Goal: Task Accomplishment & Management: Complete application form

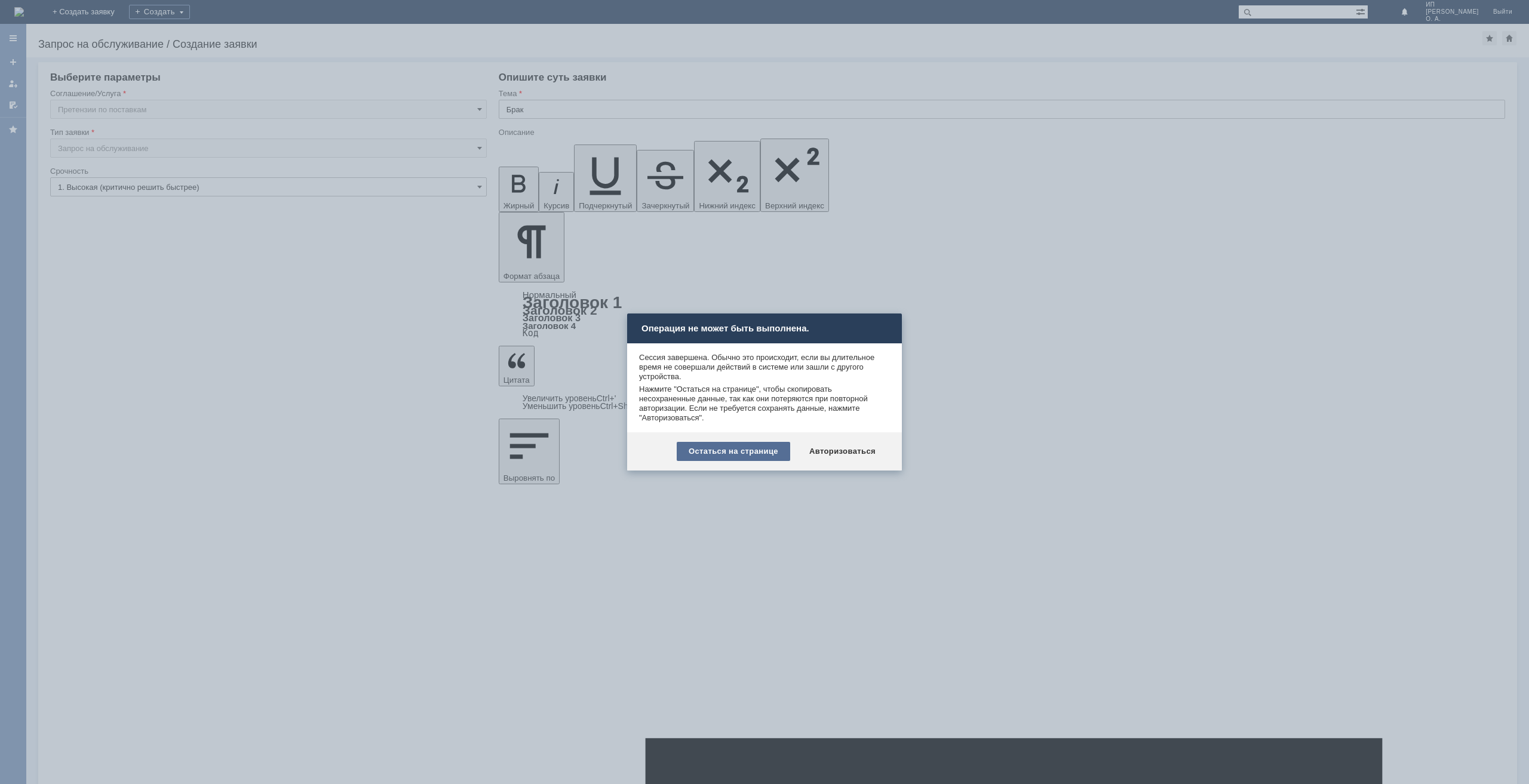
click at [715, 451] on div "Остаться на странице" at bounding box center [733, 451] width 114 height 19
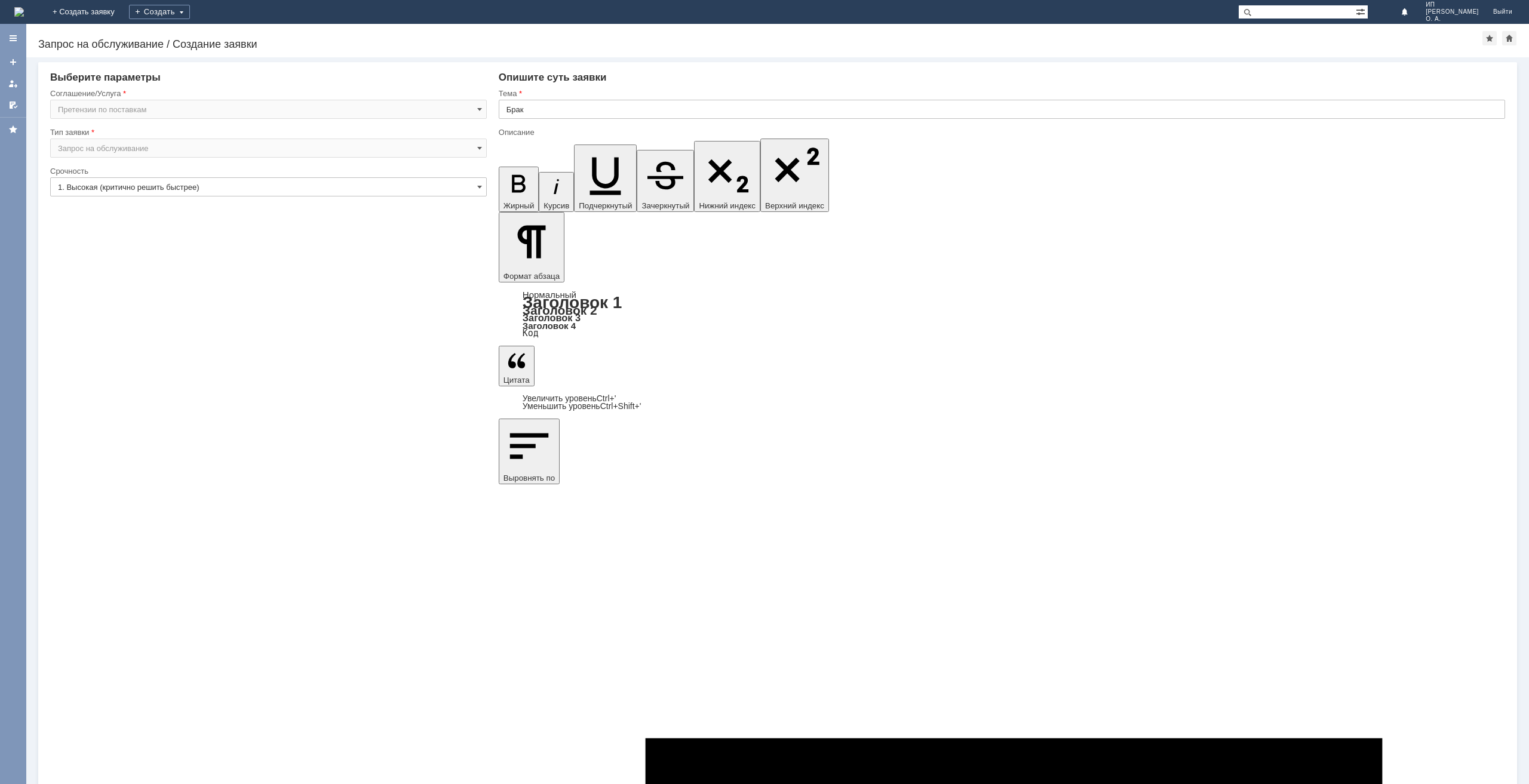
copy div "Добрый день. Прошу взять в работу претензию. ФТТ2-16465 два сломанных блеска ФТ…"
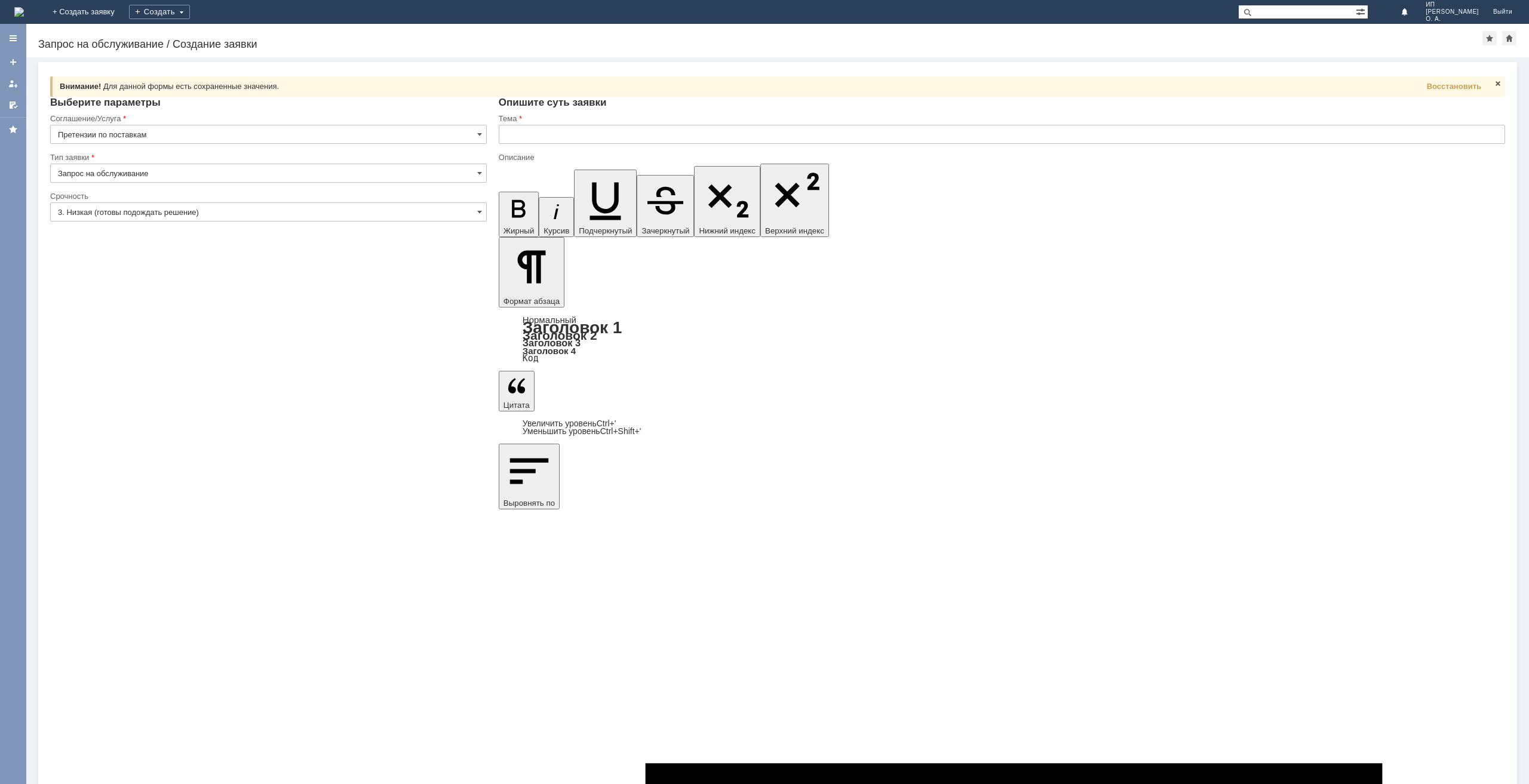
click at [174, 211] on input "3. Низкая (готовы подождать решение)" at bounding box center [268, 212] width 436 height 19
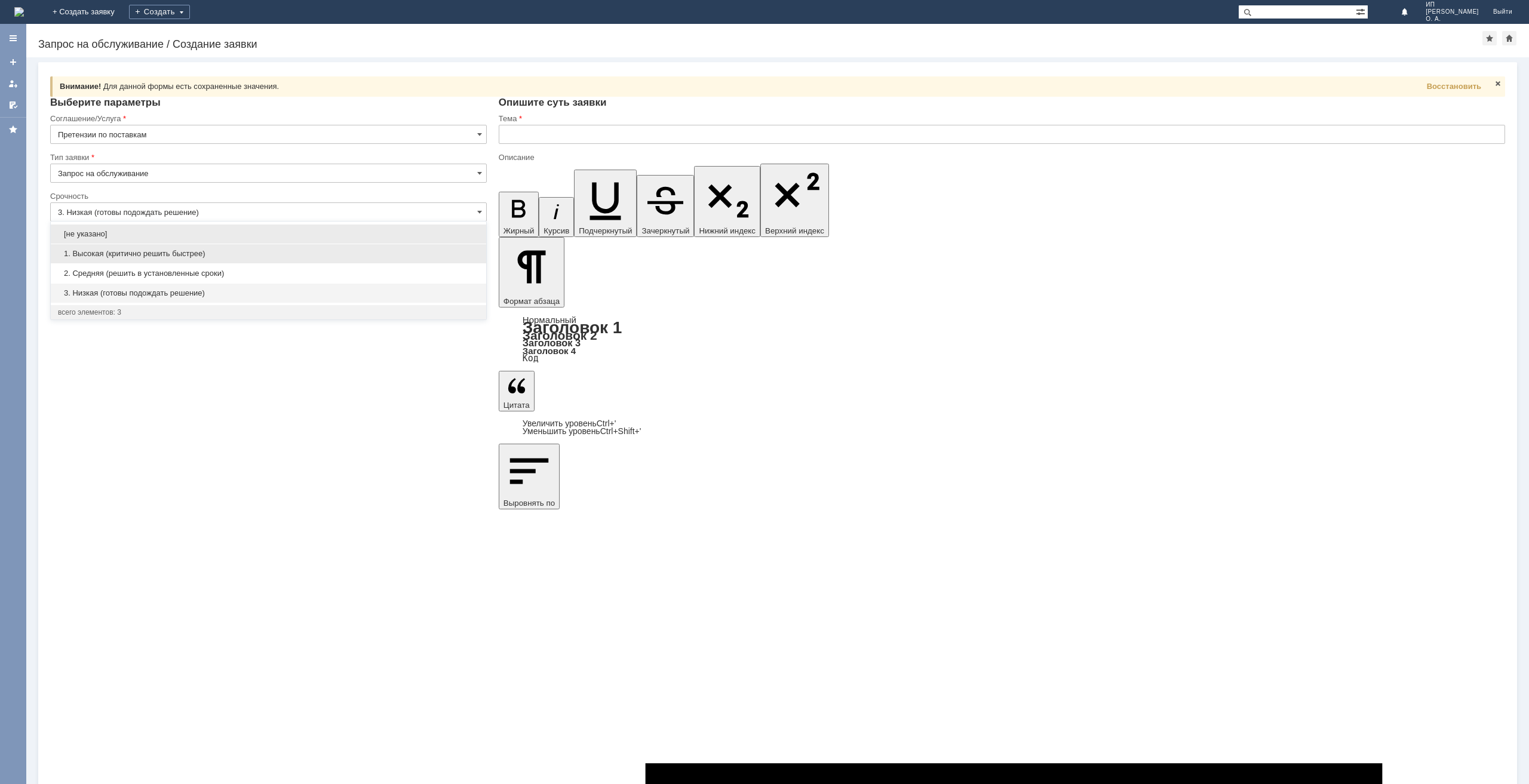
click at [160, 252] on span "1. Высокая (критично решить быстрее)" at bounding box center [268, 254] width 421 height 9
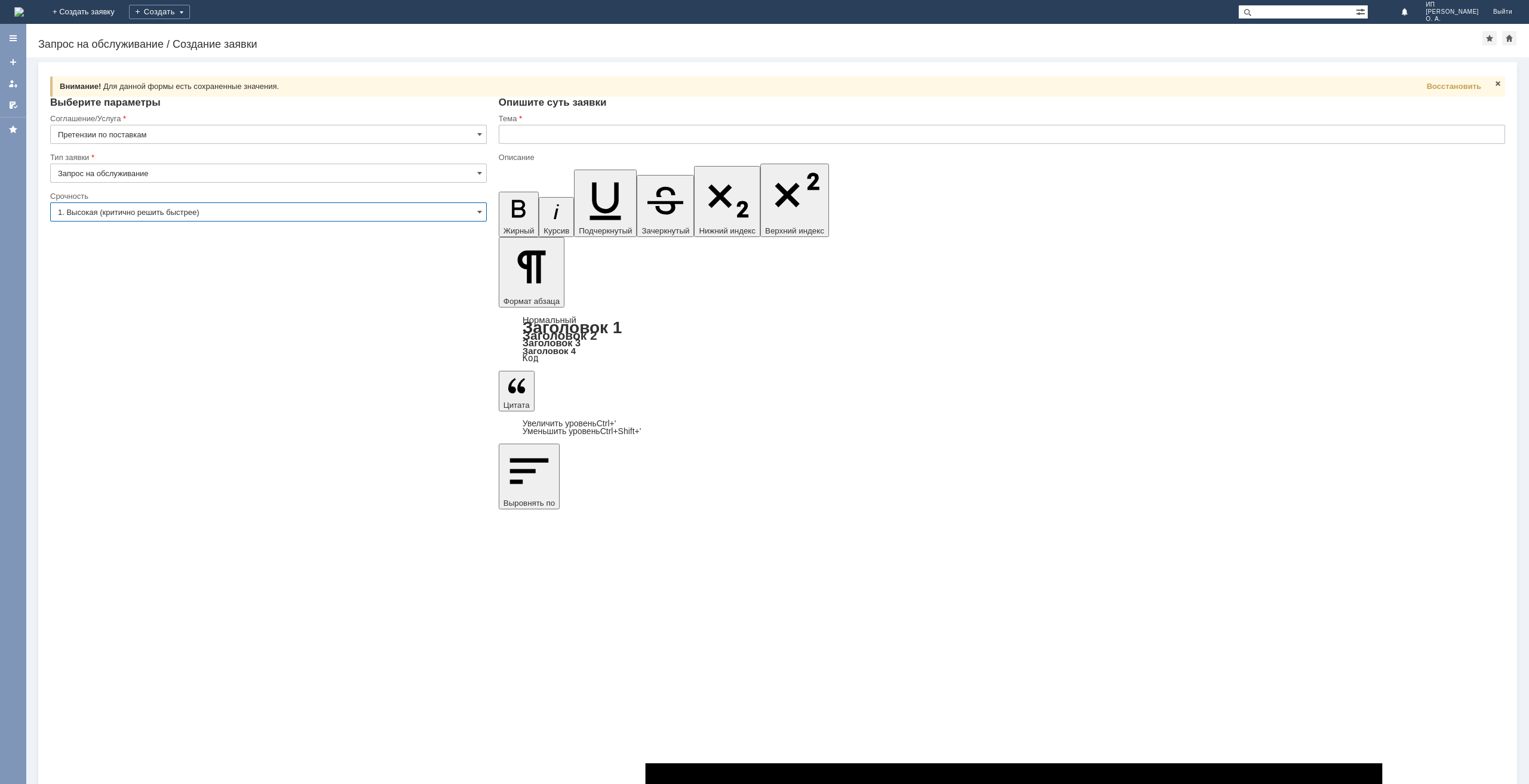
type input "1. Высокая (критично решить быстрее)"
click at [530, 132] on input "text" at bounding box center [1002, 134] width 1006 height 19
type input "Брак"
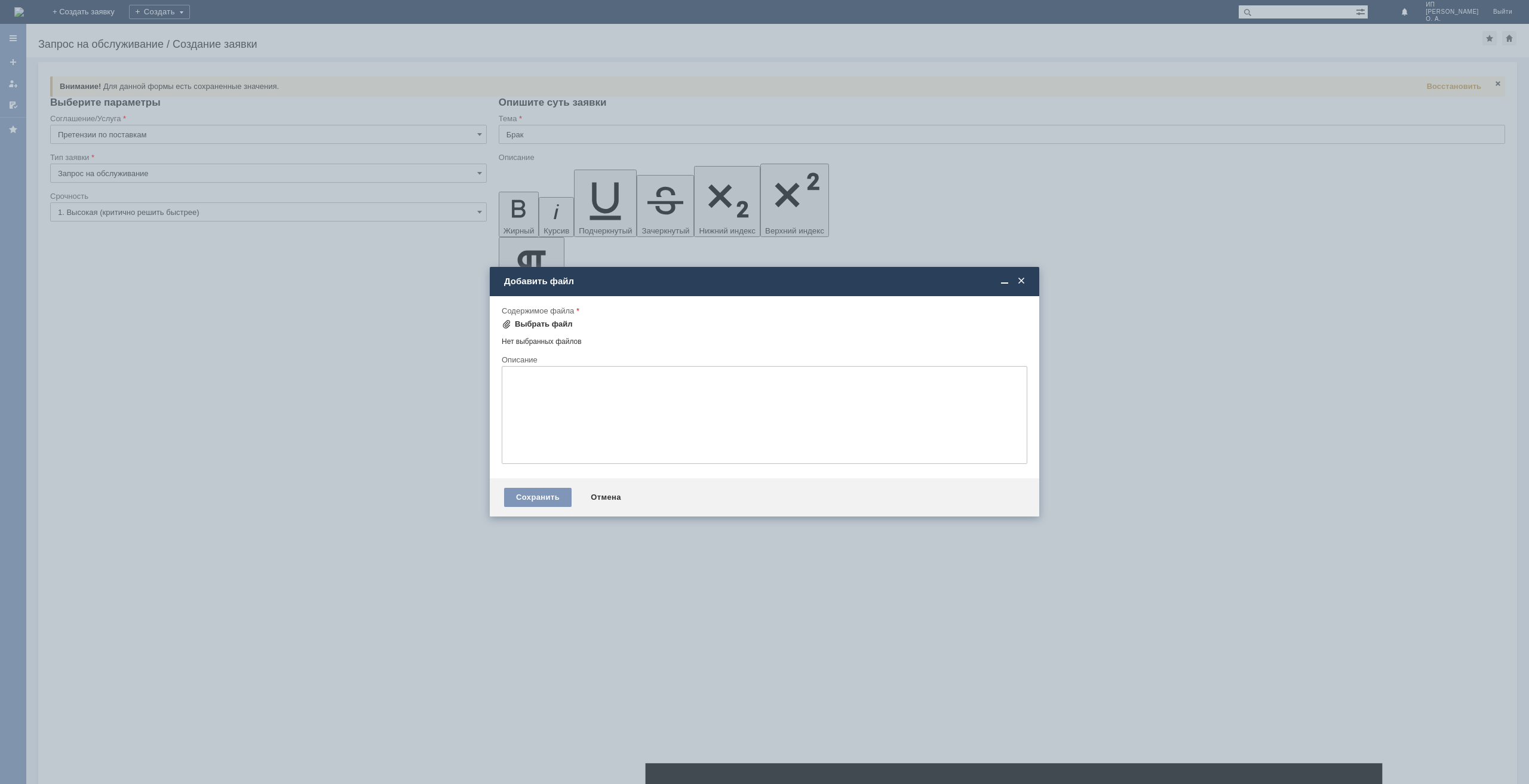
click at [525, 326] on div "Выбрать файл" at bounding box center [544, 324] width 58 height 9
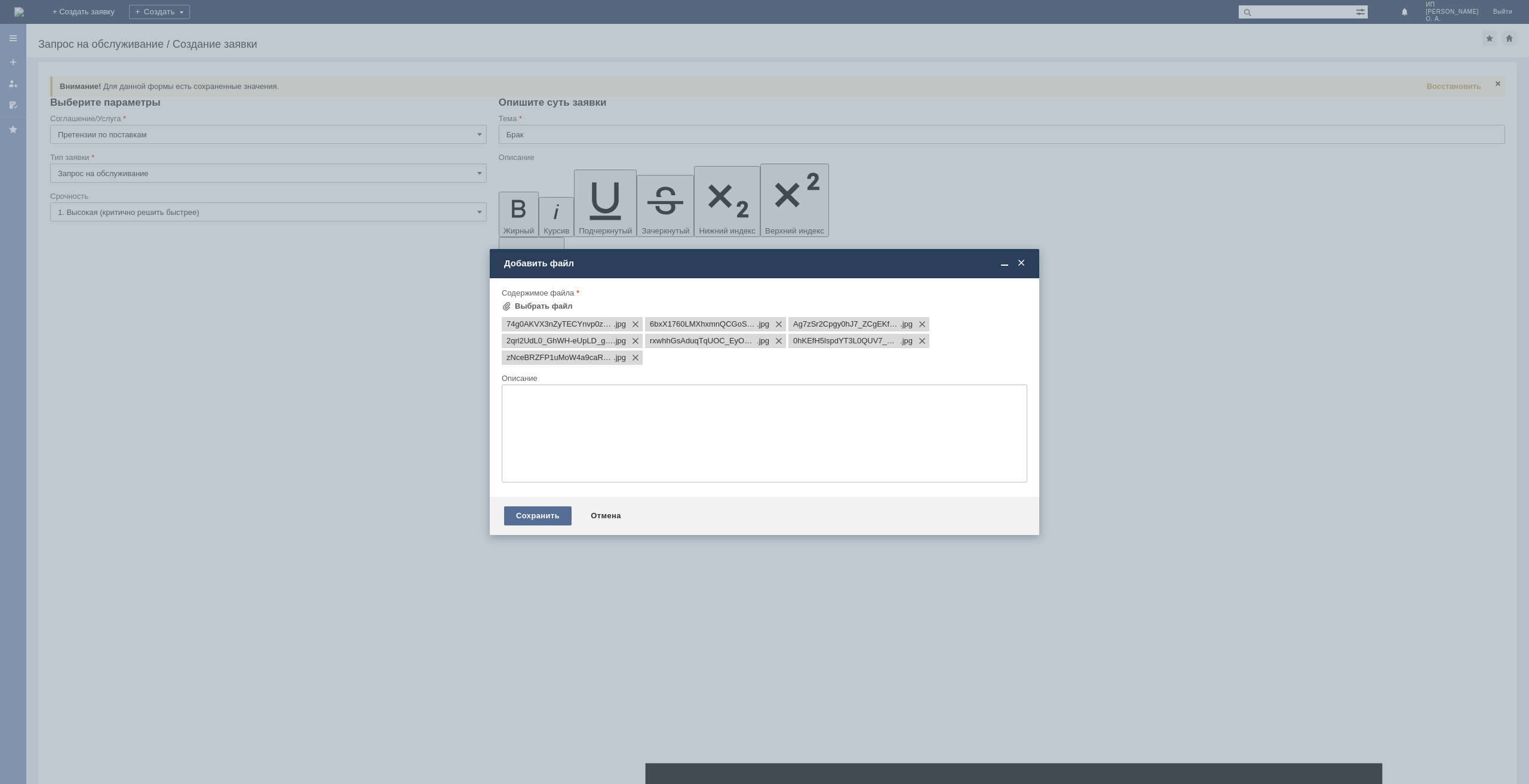
click at [527, 521] on div "Сохранить" at bounding box center [538, 516] width 67 height 19
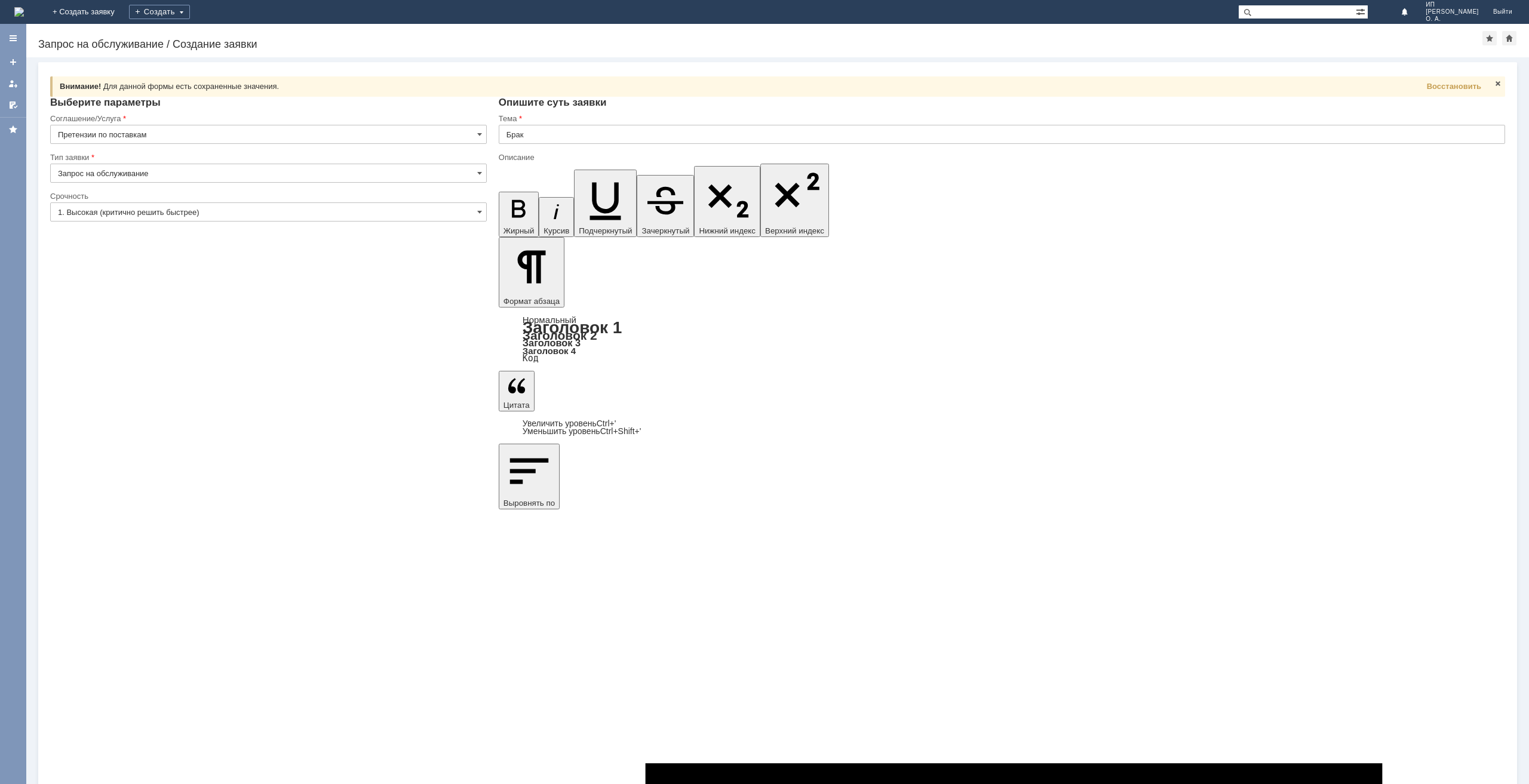
drag, startPoint x: 821, startPoint y: 5333, endPoint x: 811, endPoint y: 5336, distance: 10.4
